Goal: Task Accomplishment & Management: Complete application form

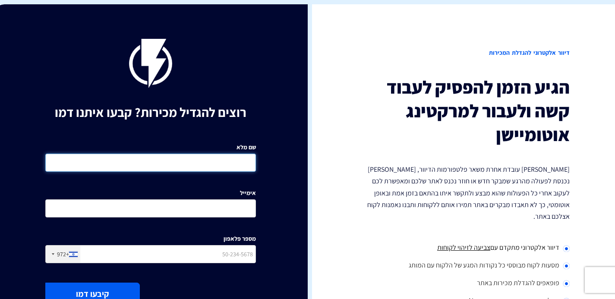
click at [231, 158] on input "שם מלא" at bounding box center [150, 163] width 211 height 18
type input "[PERSON_NAME]"
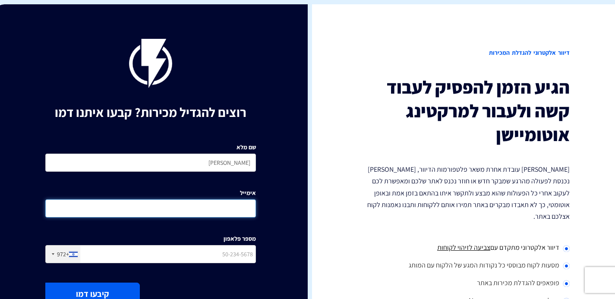
click at [220, 205] on input "אימייל" at bounding box center [150, 208] width 211 height 18
type input "[PERSON_NAME][EMAIL_ADDRESS][DOMAIN_NAME]"
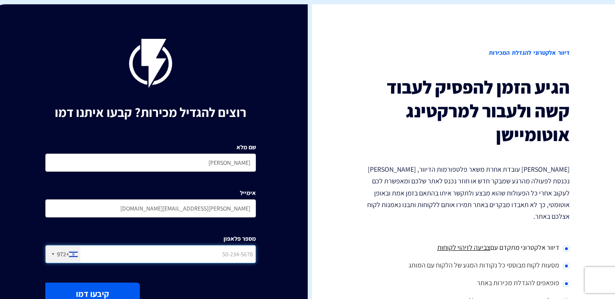
click at [228, 252] on input "מספר פלאפון" at bounding box center [150, 254] width 211 height 18
type input "528071199"
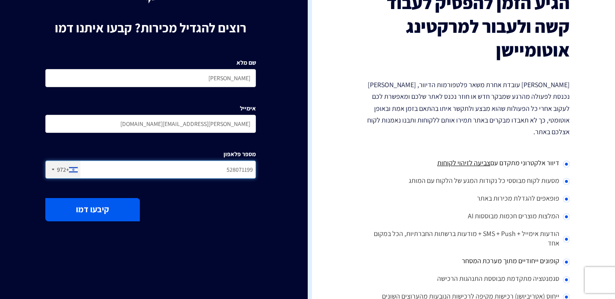
scroll to position [103, 0]
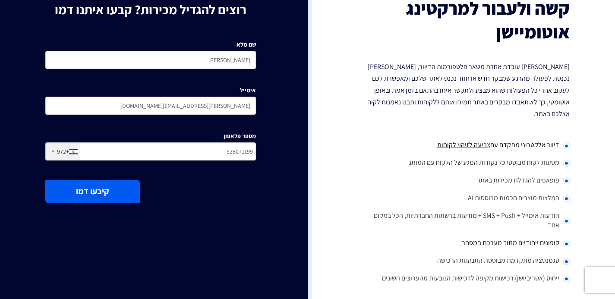
click at [103, 190] on button "קיבעו דמו" at bounding box center [92, 191] width 95 height 23
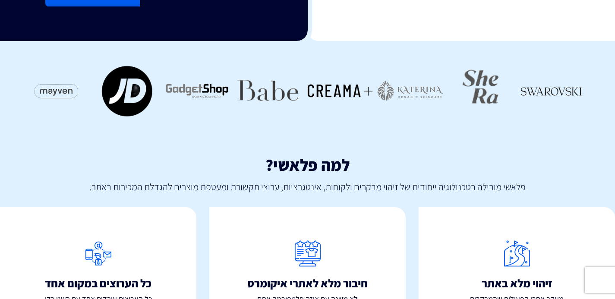
scroll to position [164, 0]
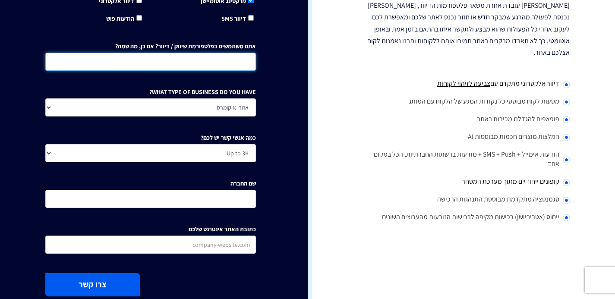
click at [230, 65] on input "אתם משתמשים בפלטפורמת שיווק / דיוור? אם כן, מה שמה?" at bounding box center [150, 62] width 211 height 18
type input "כן אינפוריו"
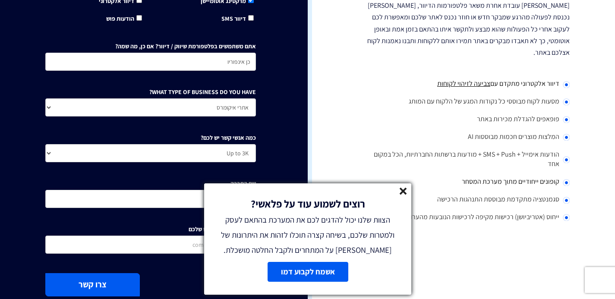
click at [401, 188] on line at bounding box center [403, 191] width 6 height 6
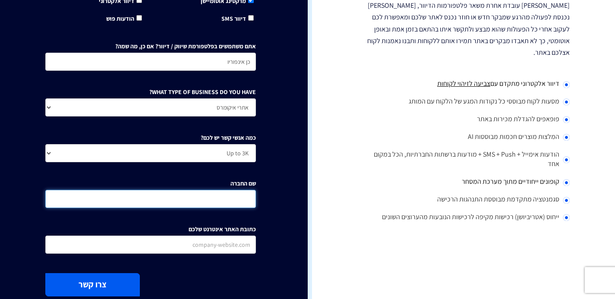
click at [224, 206] on input "שם החברה" at bounding box center [150, 199] width 211 height 18
type input "התאחדות הסטודנטים והסטודנטיות הארצית"
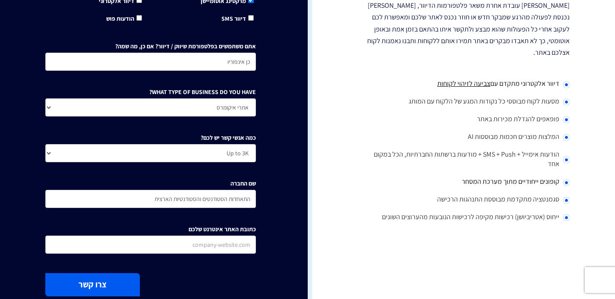
click at [129, 280] on button "צרו קשר" at bounding box center [92, 284] width 95 height 23
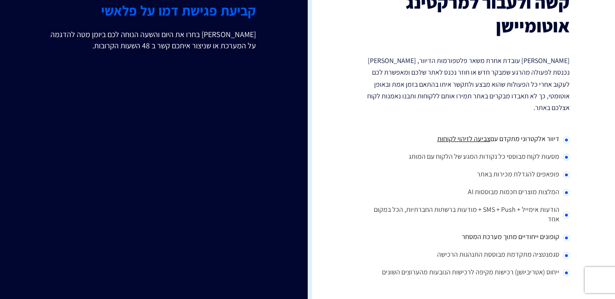
scroll to position [0, 0]
